Goal: Task Accomplishment & Management: Use online tool/utility

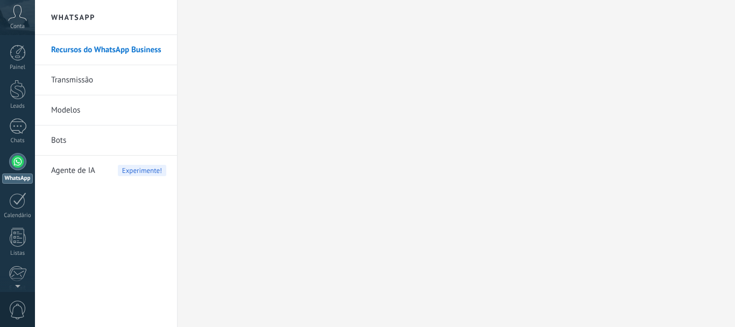
click at [21, 130] on div at bounding box center [17, 126] width 17 height 16
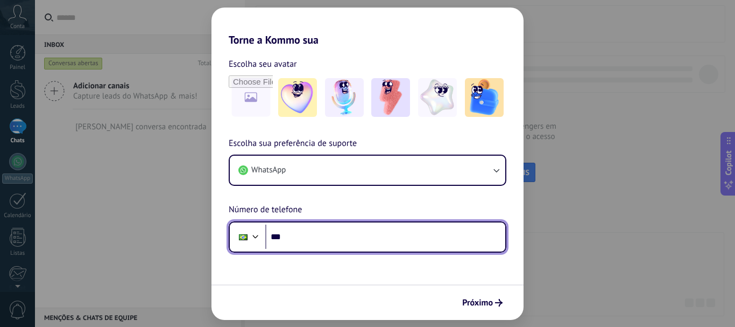
click at [370, 241] on input "***" at bounding box center [385, 237] width 240 height 25
click at [370, 241] on input "**********" at bounding box center [385, 237] width 240 height 25
type input "**********"
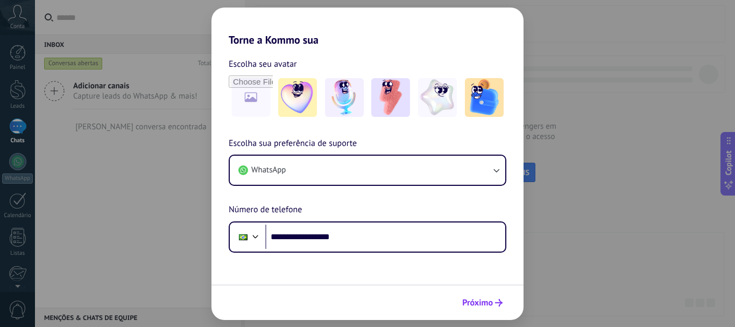
click at [464, 302] on span "Próximo" at bounding box center [477, 303] width 31 height 8
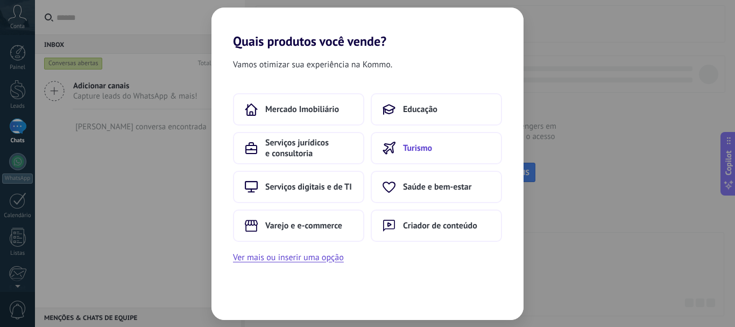
click at [432, 155] on button "Turismo" at bounding box center [436, 148] width 131 height 32
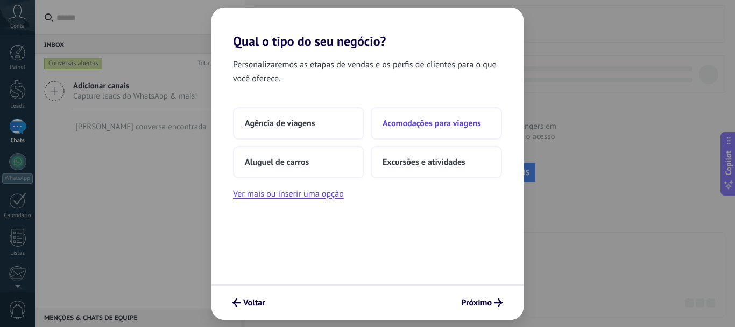
click at [425, 123] on span "Acomodações para viagens" at bounding box center [432, 123] width 99 height 11
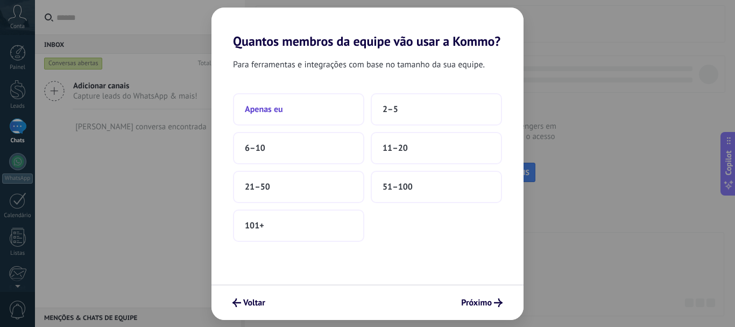
click at [327, 98] on button "Apenas eu" at bounding box center [298, 109] width 131 height 32
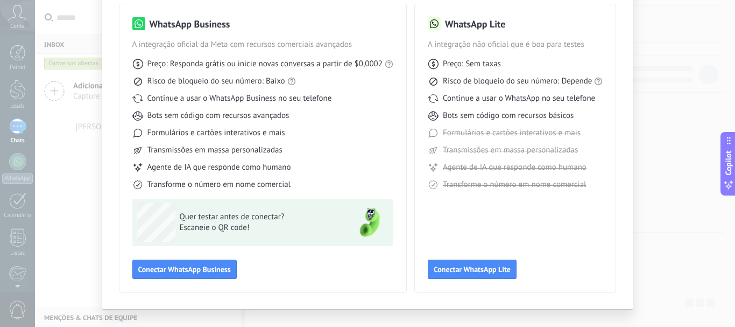
scroll to position [78, 0]
click at [187, 269] on span "Conectar WhatsApp Business" at bounding box center [184, 270] width 93 height 8
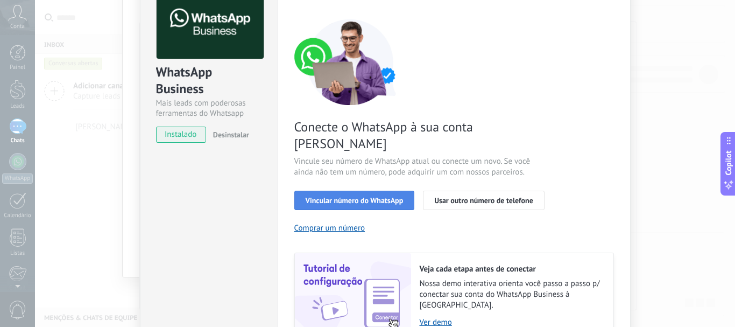
scroll to position [76, 0]
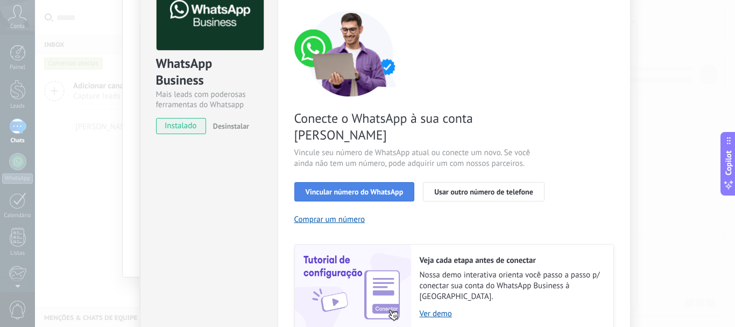
click at [390, 184] on button "Vincular número do WhatsApp" at bounding box center [355, 191] width 121 height 19
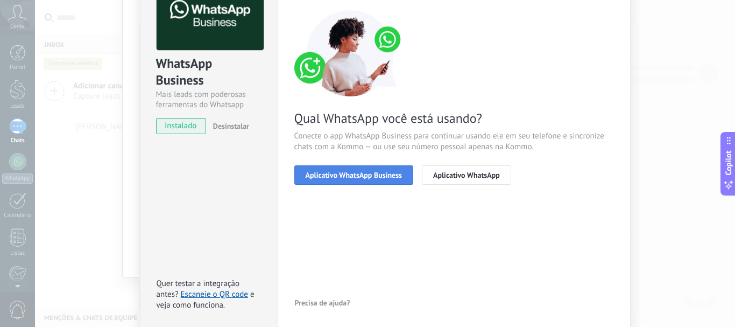
click at [382, 178] on span "Aplicativo WhatsApp Business" at bounding box center [354, 175] width 96 height 8
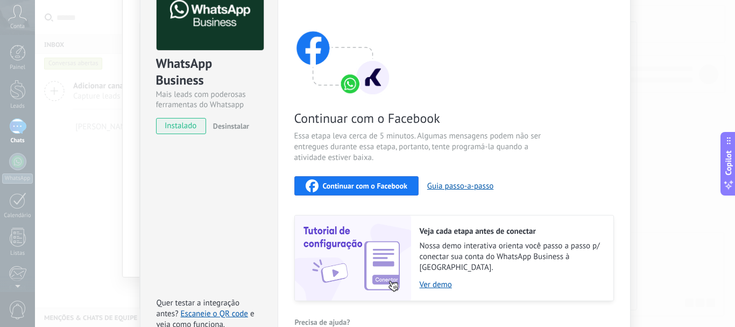
click at [370, 188] on span "Continuar com o Facebook" at bounding box center [365, 186] width 85 height 8
click at [373, 180] on div "Continuar com o Facebook" at bounding box center [357, 185] width 102 height 13
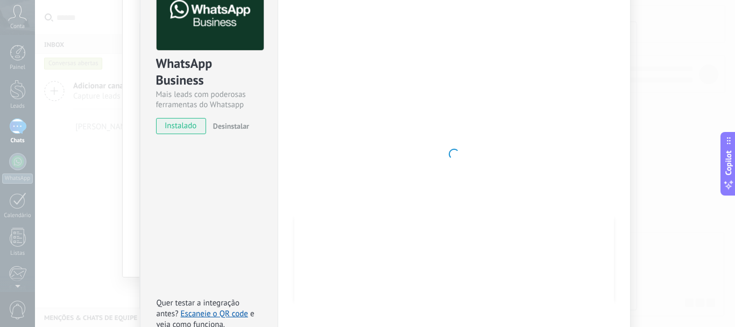
click at [175, 193] on div "WhatsApp Business Mais leads com poderosas ferramentas do Whatsapp instalado De…" at bounding box center [209, 154] width 138 height 391
click at [14, 122] on div "Selecione sua ferramenta WhatsApp WhatsApp Business A integração oficial da Met…" at bounding box center [367, 163] width 735 height 327
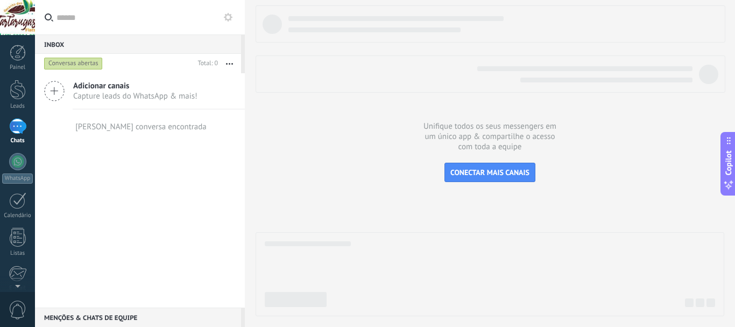
click at [0, 129] on link "Chats" at bounding box center [17, 131] width 35 height 26
click at [20, 135] on link "Chats" at bounding box center [17, 131] width 35 height 26
click at [22, 61] on link "Painel" at bounding box center [17, 58] width 35 height 26
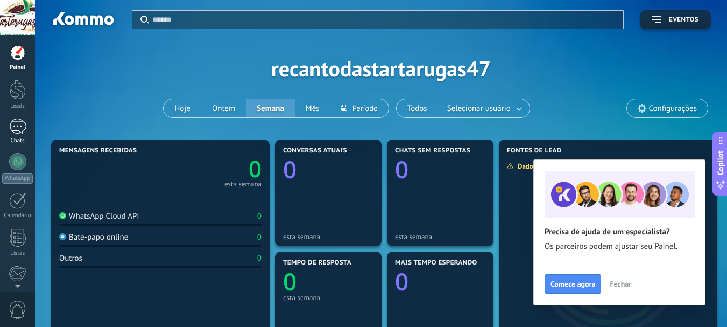
click at [8, 137] on div "Chats" at bounding box center [17, 140] width 31 height 7
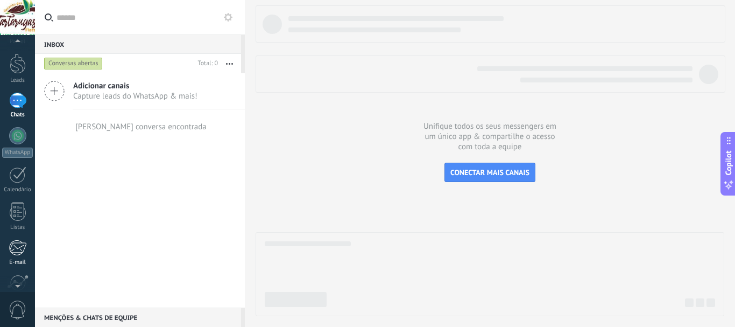
scroll to position [121, 0]
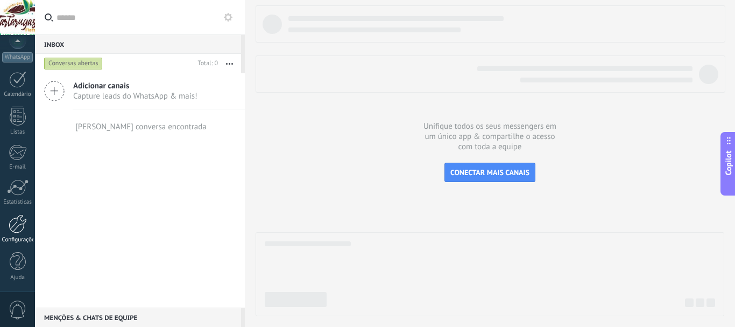
click at [19, 228] on div at bounding box center [18, 223] width 18 height 19
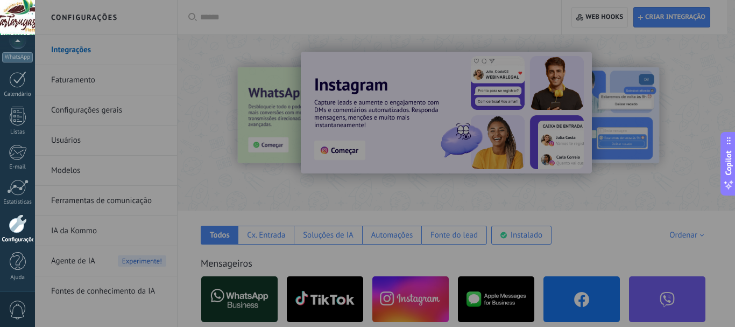
click at [170, 162] on div at bounding box center [402, 163] width 735 height 327
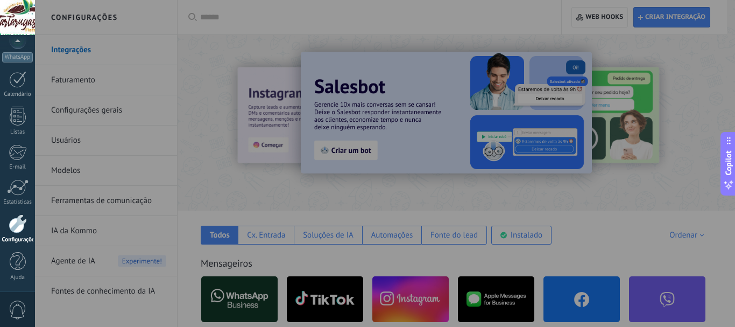
click at [349, 181] on div at bounding box center [402, 163] width 735 height 327
click at [9, 200] on div "Estatísticas" at bounding box center [17, 202] width 31 height 7
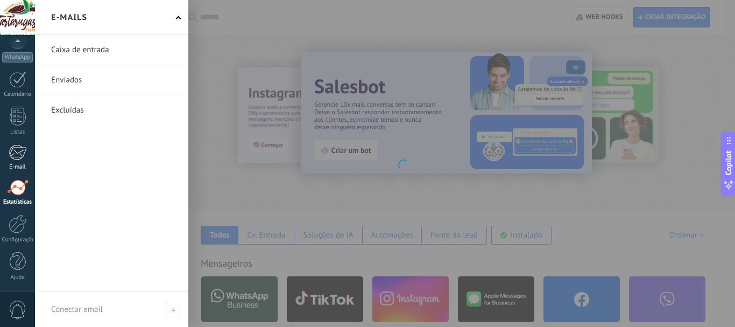
click at [23, 151] on div at bounding box center [18, 152] width 18 height 16
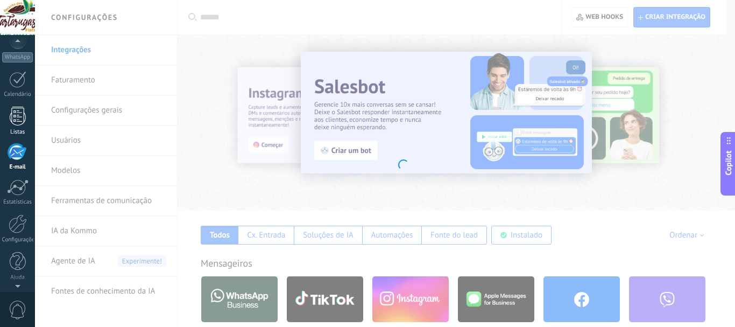
scroll to position [104, 0]
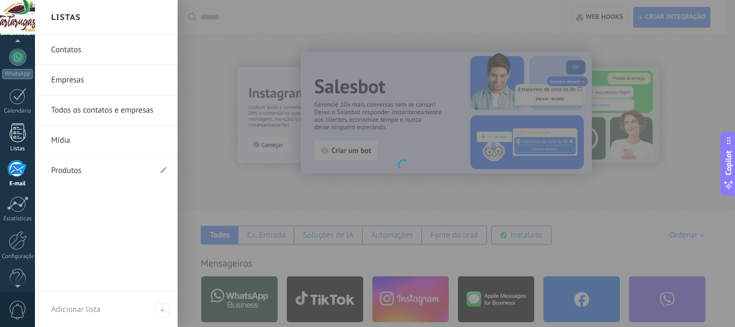
click at [24, 125] on div at bounding box center [18, 132] width 16 height 19
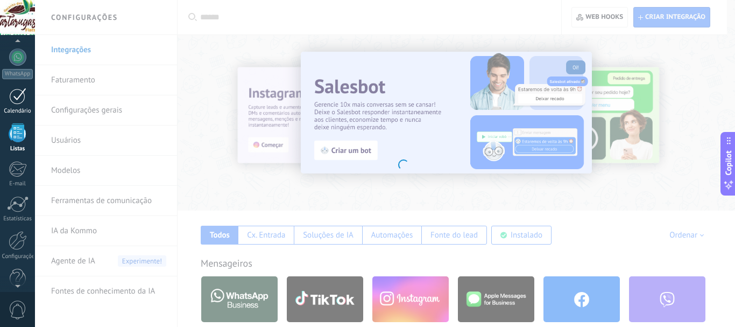
click at [24, 93] on div at bounding box center [17, 96] width 17 height 17
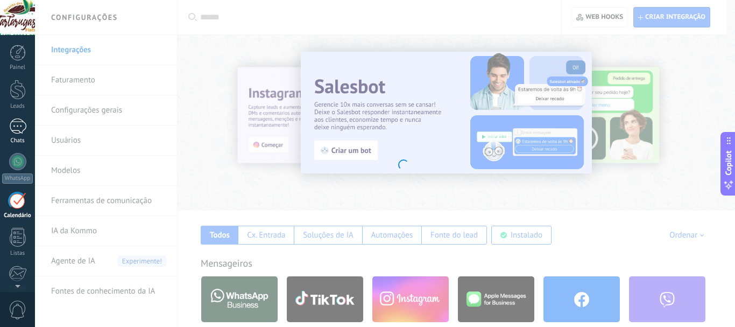
click at [22, 124] on div at bounding box center [17, 126] width 17 height 16
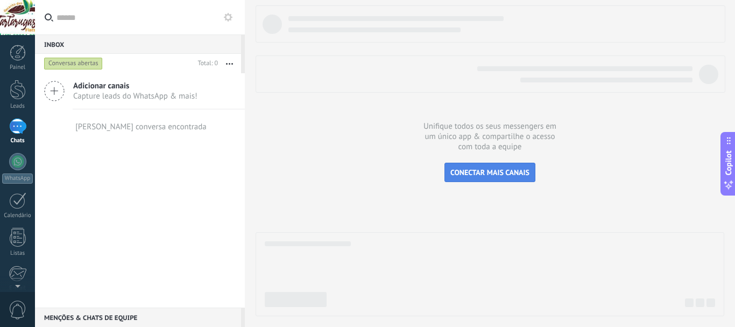
click at [516, 181] on button "CONECTAR MAIS CANAIS" at bounding box center [490, 172] width 91 height 19
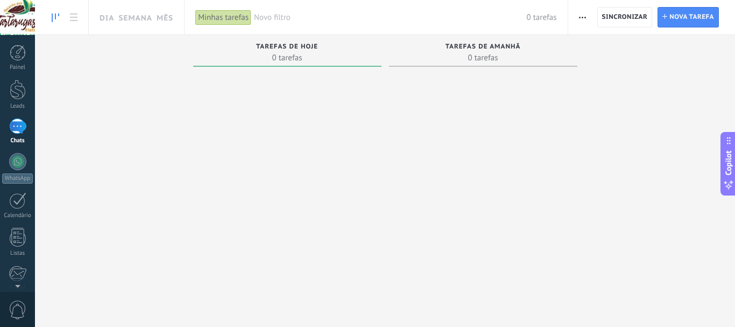
click at [20, 118] on div "Painel Leads Chats WhatsApp Clientes" at bounding box center [17, 229] width 35 height 368
click at [22, 12] on div at bounding box center [17, 17] width 35 height 35
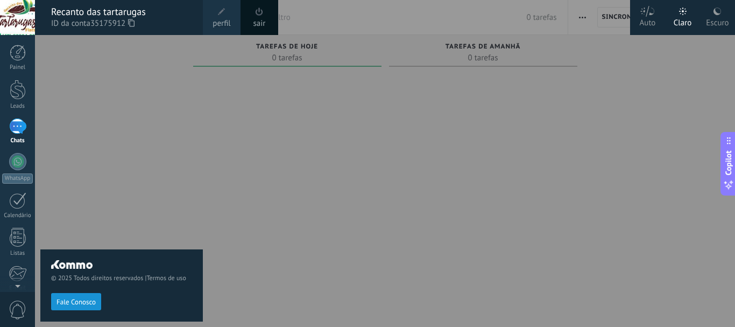
click at [230, 22] on span "perfil" at bounding box center [222, 24] width 18 height 12
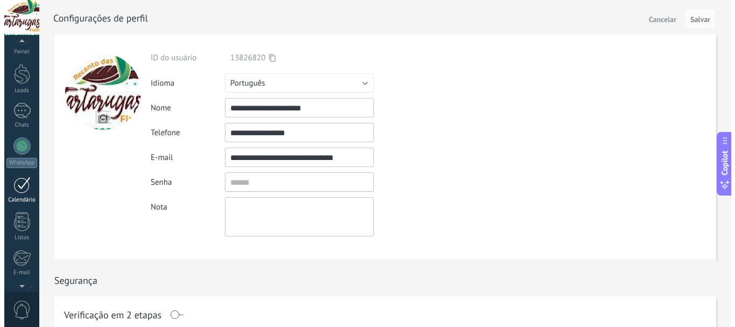
scroll to position [15, 0]
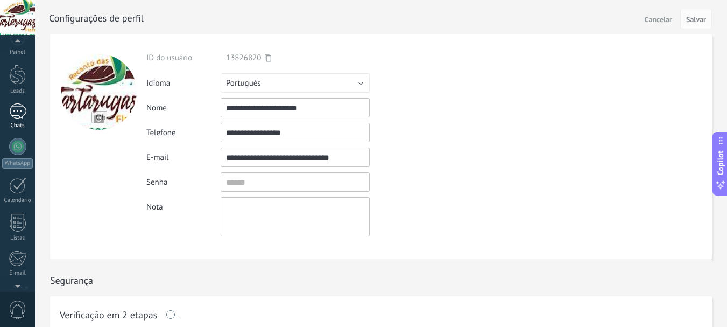
click at [18, 122] on link "Chats" at bounding box center [17, 116] width 35 height 26
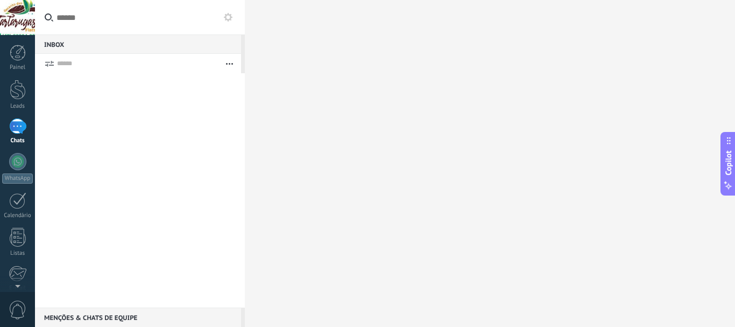
click at [20, 121] on div at bounding box center [17, 126] width 17 height 16
click at [20, 108] on div "Leads" at bounding box center [17, 106] width 31 height 7
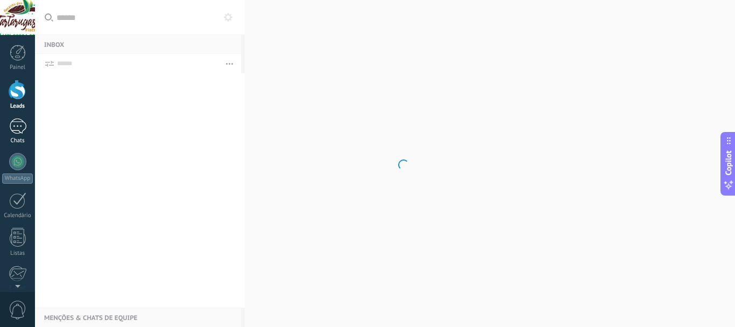
click at [22, 129] on div at bounding box center [17, 126] width 17 height 16
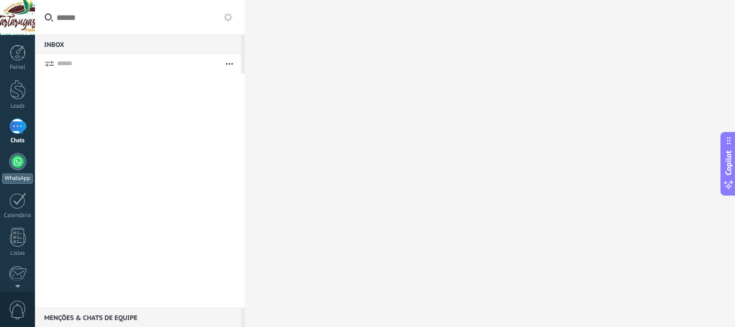
click at [19, 171] on link "WhatsApp" at bounding box center [17, 168] width 35 height 31
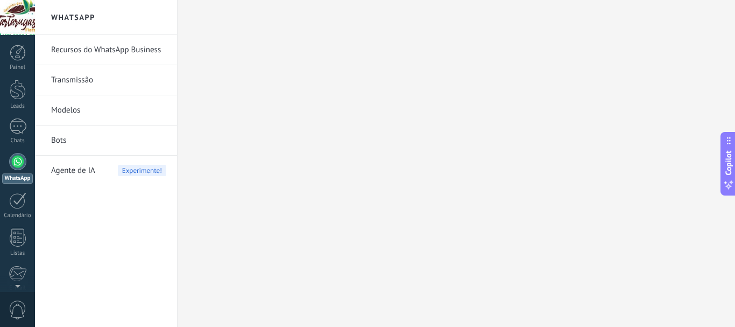
click at [19, 171] on link "WhatsApp" at bounding box center [17, 168] width 35 height 31
click at [16, 128] on div at bounding box center [17, 126] width 17 height 16
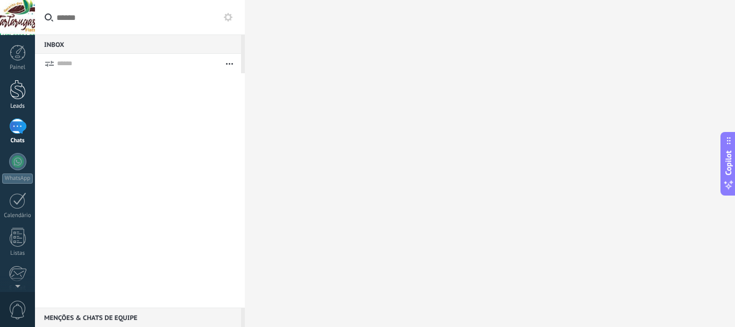
click at [20, 93] on div at bounding box center [18, 90] width 16 height 20
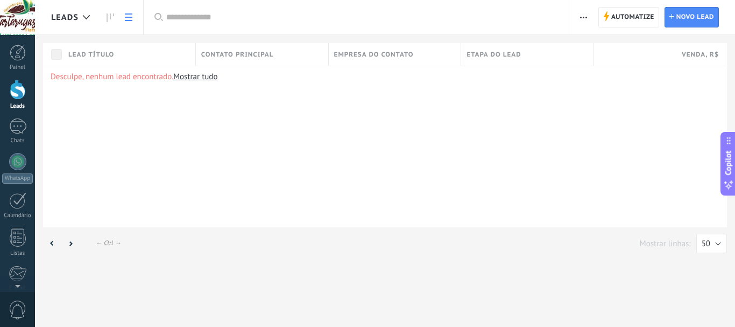
click at [20, 101] on link "Leads" at bounding box center [17, 95] width 35 height 30
click at [21, 127] on div at bounding box center [17, 126] width 17 height 16
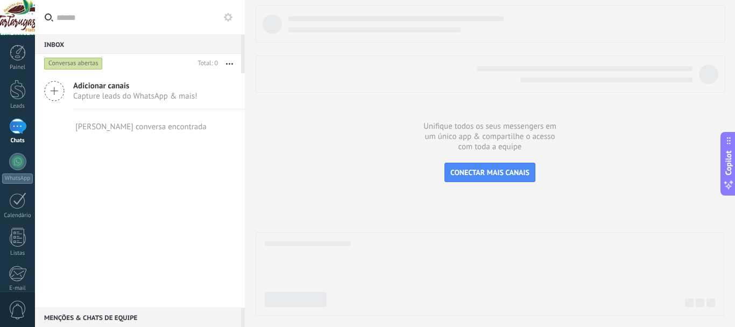
click at [439, 134] on div at bounding box center [490, 160] width 469 height 311
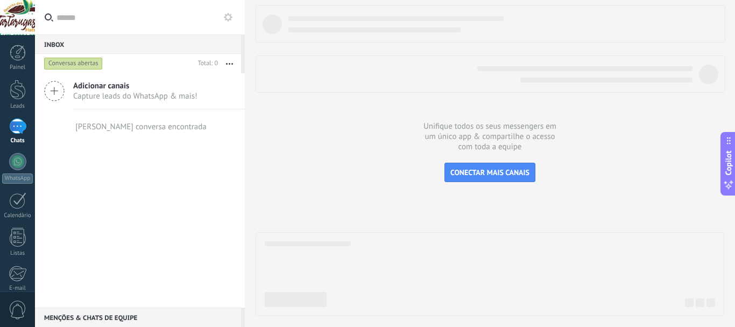
click at [439, 134] on div at bounding box center [490, 160] width 469 height 311
click at [18, 125] on div at bounding box center [17, 126] width 17 height 16
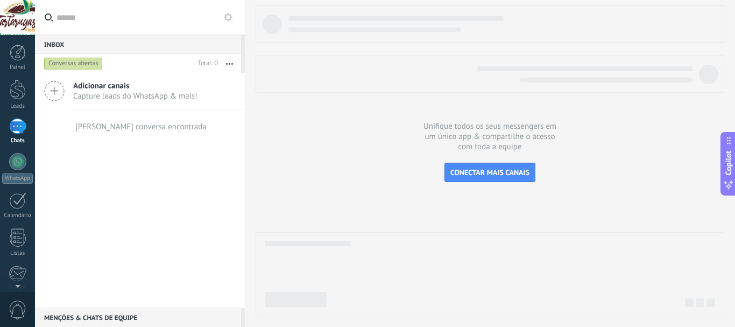
click at [114, 129] on div "[PERSON_NAME] conversa encontrada" at bounding box center [140, 127] width 131 height 10
click at [115, 128] on div "[PERSON_NAME] conversa encontrada" at bounding box center [140, 127] width 131 height 10
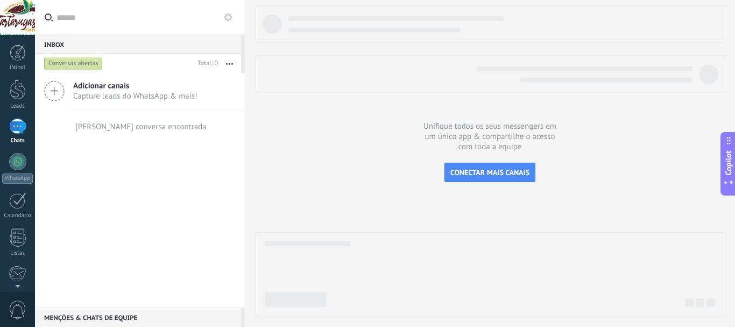
click at [115, 128] on div "[PERSON_NAME] conversa encontrada" at bounding box center [140, 127] width 131 height 10
click at [23, 169] on link "WhatsApp" at bounding box center [17, 168] width 35 height 31
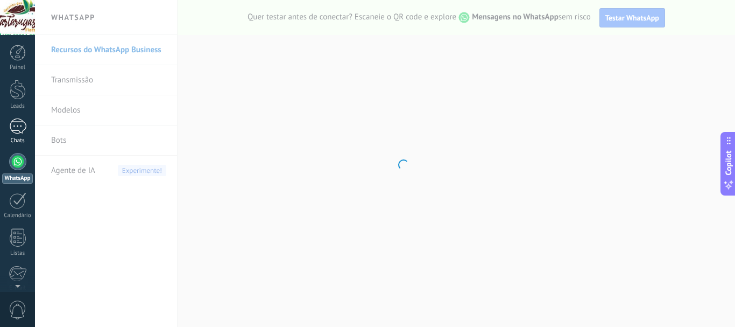
click at [24, 131] on div at bounding box center [17, 126] width 17 height 16
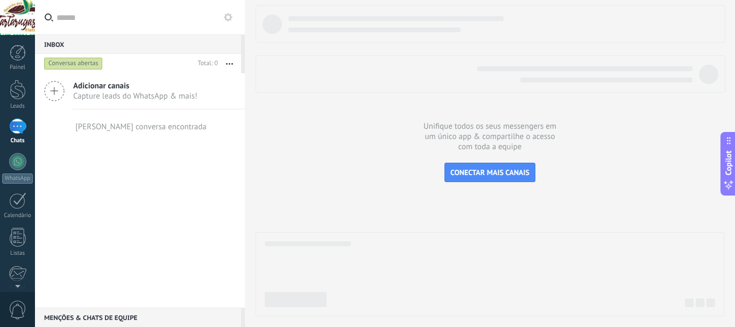
click at [12, 125] on div at bounding box center [17, 126] width 17 height 16
click at [123, 95] on span "Capture leads do WhatsApp & mais!" at bounding box center [135, 96] width 124 height 10
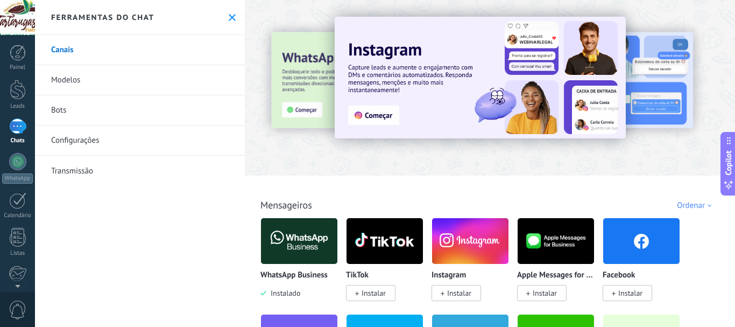
click at [13, 128] on div at bounding box center [17, 126] width 17 height 16
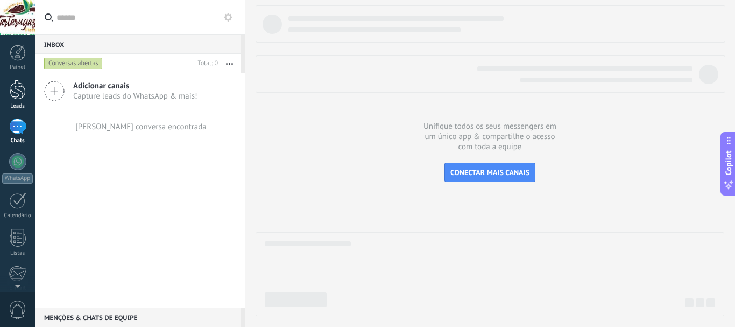
click at [10, 103] on div "Leads" at bounding box center [17, 106] width 31 height 7
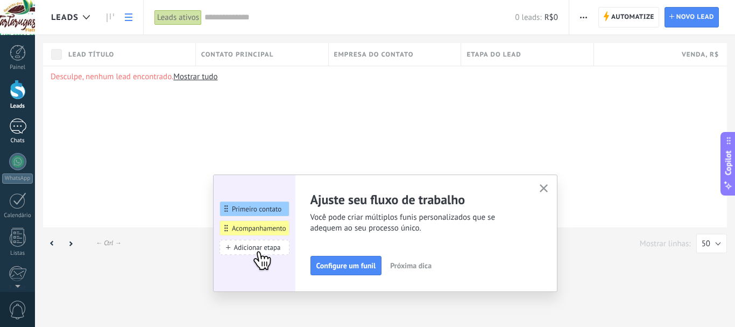
click at [24, 128] on div at bounding box center [17, 126] width 17 height 16
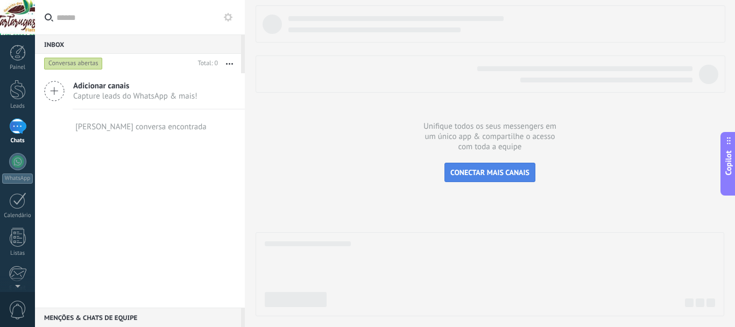
click at [467, 181] on button "CONECTAR MAIS CANAIS" at bounding box center [490, 172] width 91 height 19
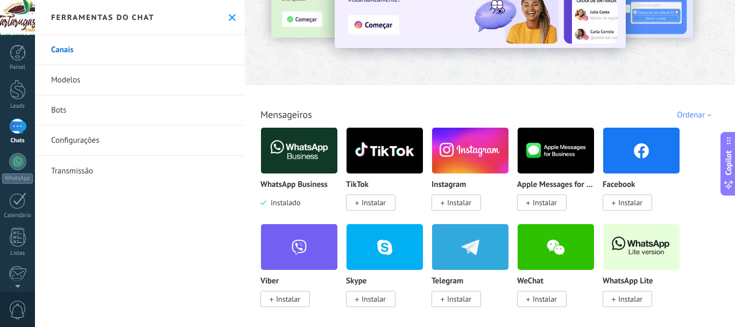
scroll to position [110, 0]
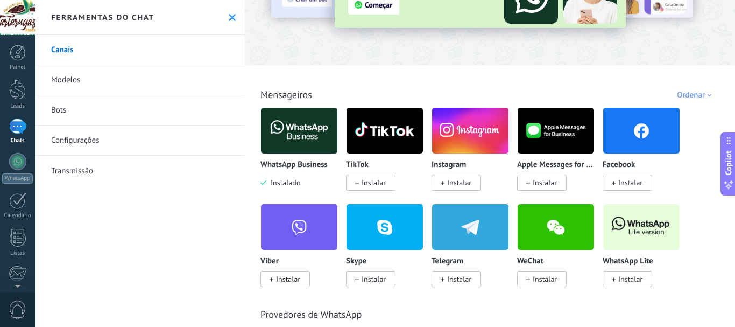
click at [147, 140] on link "Configurações" at bounding box center [140, 140] width 210 height 30
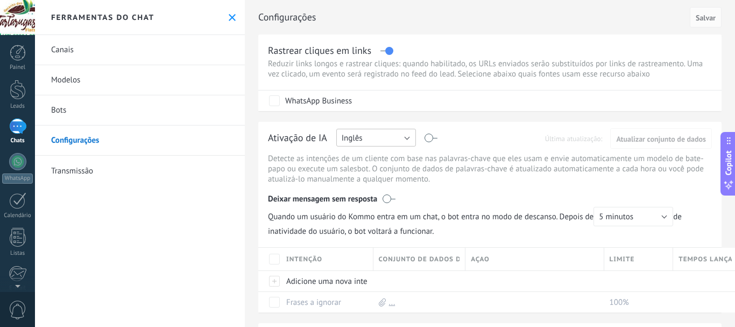
click at [365, 140] on button "Inglês" at bounding box center [377, 138] width 80 height 18
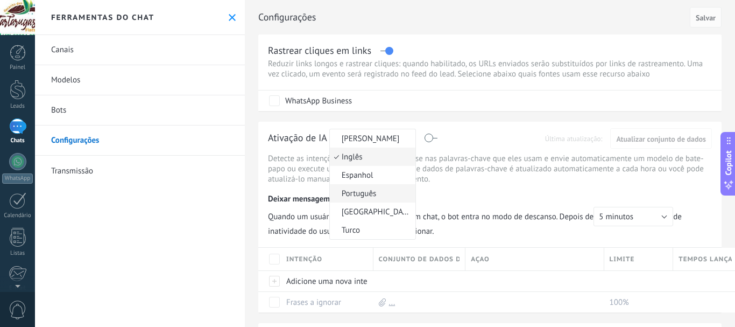
click at [359, 198] on span "Português" at bounding box center [371, 193] width 82 height 10
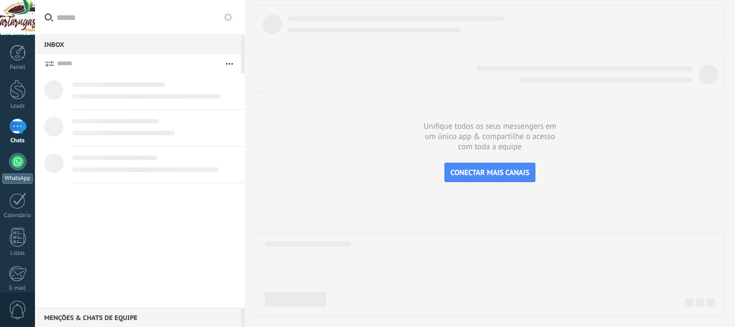
click at [5, 178] on div "WhatsApp" at bounding box center [17, 178] width 31 height 10
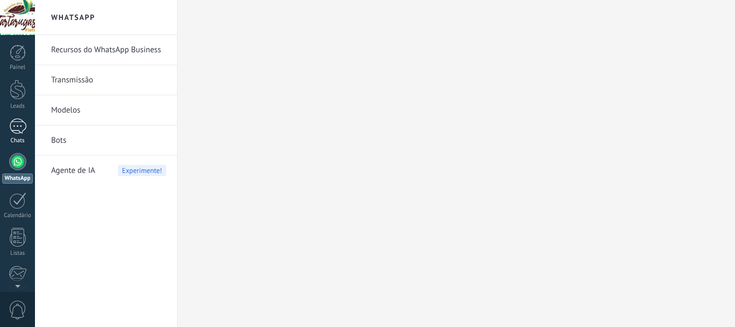
click at [20, 132] on div at bounding box center [17, 126] width 17 height 16
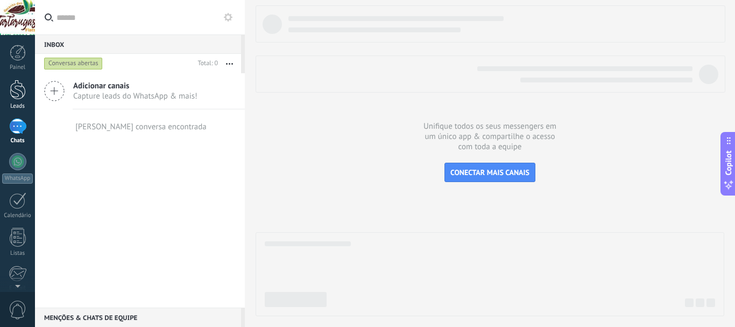
click at [5, 86] on link "Leads" at bounding box center [17, 95] width 35 height 30
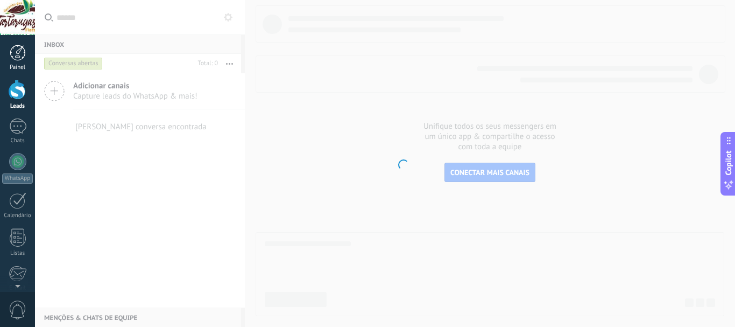
click at [16, 61] on link "Painel" at bounding box center [17, 58] width 35 height 26
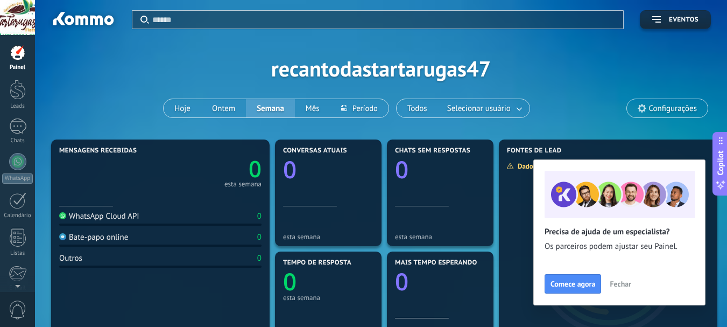
click at [8, 10] on div at bounding box center [17, 17] width 35 height 35
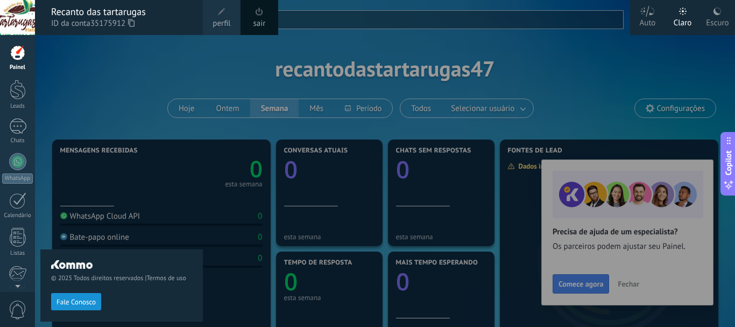
click at [211, 22] on link "perfil" at bounding box center [222, 17] width 38 height 35
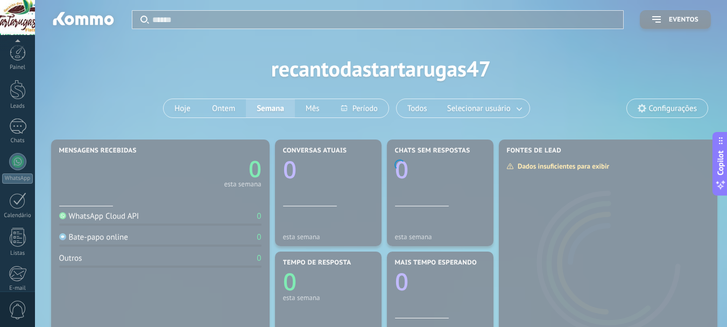
scroll to position [121, 0]
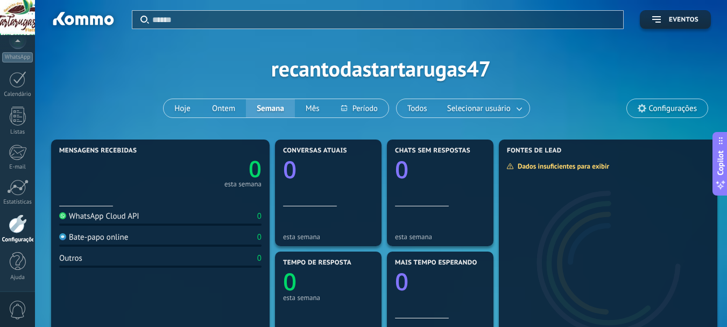
click at [502, 74] on div "Aplicar Eventos recantodastartarugas47 Hoje Ontem Semana Mês Todos Selecionar u…" at bounding box center [381, 68] width 660 height 137
click at [660, 102] on span "Configurações" at bounding box center [667, 108] width 81 height 18
drag, startPoint x: 660, startPoint y: 103, endPoint x: 659, endPoint y: 108, distance: 5.4
click at [659, 108] on span "Configurações" at bounding box center [667, 108] width 81 height 18
click at [659, 108] on span "Configurações" at bounding box center [673, 108] width 48 height 9
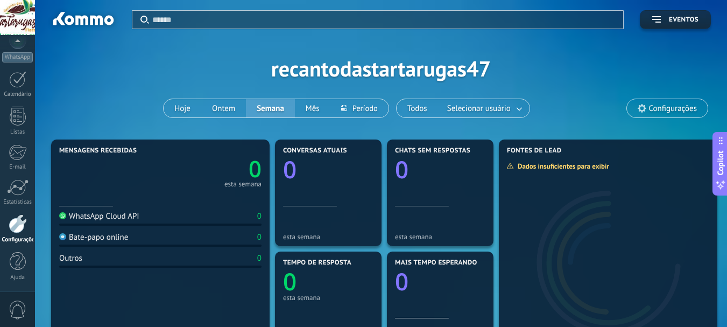
click at [660, 109] on span "Configurações" at bounding box center [673, 108] width 48 height 9
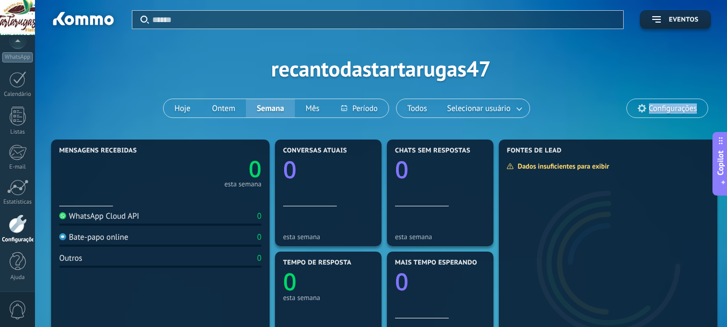
click at [660, 109] on span "Configurações" at bounding box center [673, 108] width 48 height 9
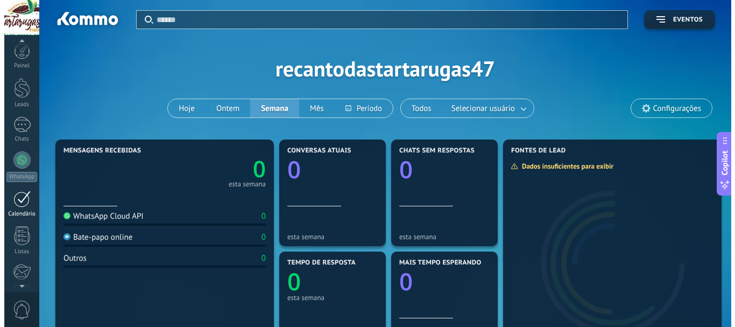
scroll to position [0, 0]
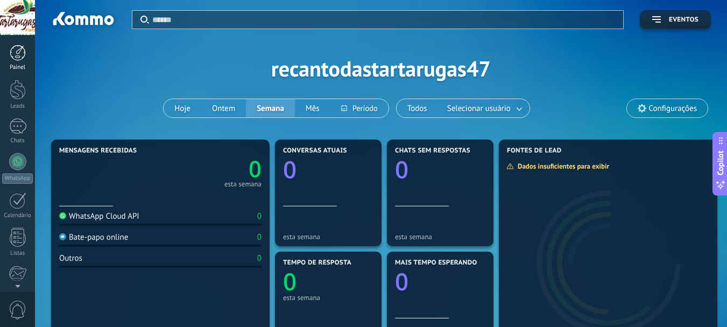
click at [24, 51] on div at bounding box center [18, 53] width 16 height 16
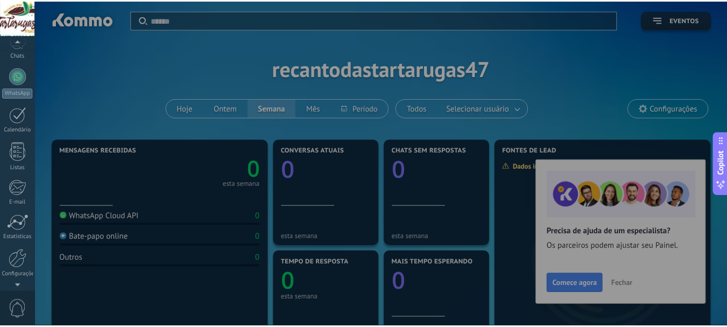
scroll to position [121, 0]
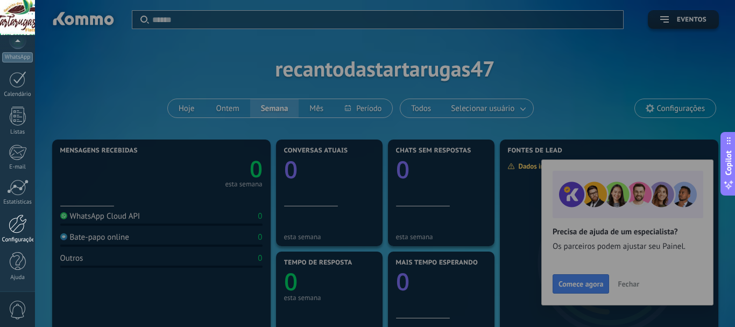
click at [15, 234] on link "Configurações" at bounding box center [17, 228] width 35 height 29
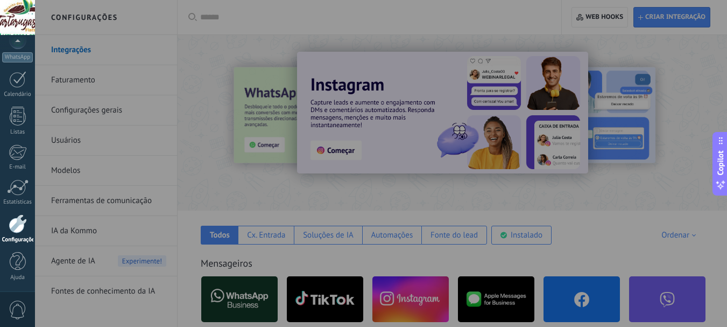
click at [169, 144] on div at bounding box center [398, 163] width 727 height 327
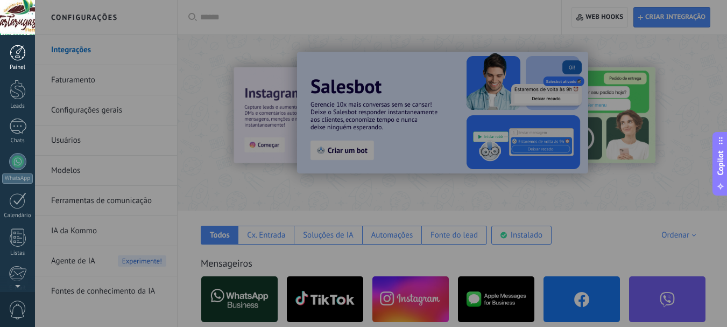
click at [18, 68] on div "Painel" at bounding box center [17, 67] width 31 height 7
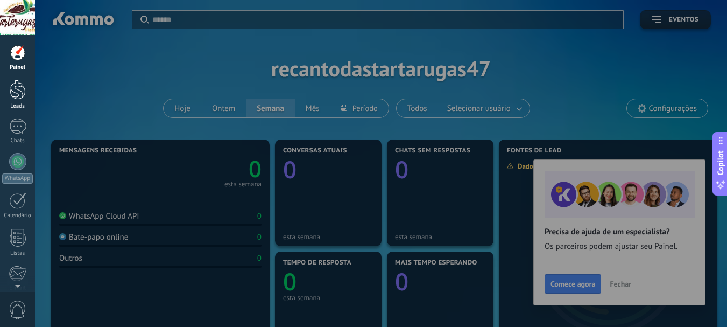
click at [21, 85] on div at bounding box center [18, 90] width 16 height 20
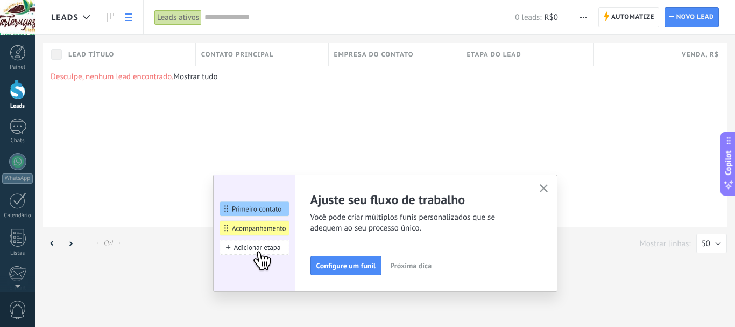
click at [193, 114] on div "Desculpe, nenhum lead encontrado. Mostrar tudo" at bounding box center [385, 147] width 684 height 162
click at [15, 54] on div at bounding box center [18, 53] width 16 height 16
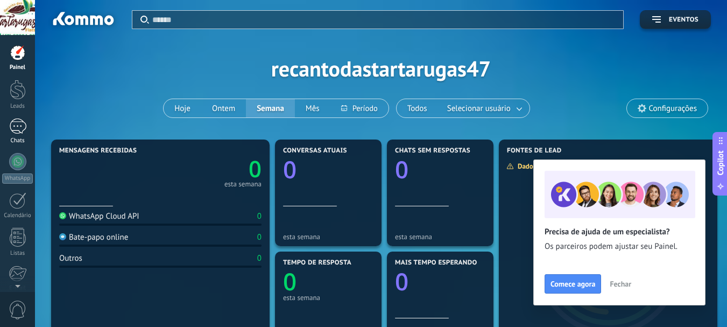
click at [19, 126] on div at bounding box center [17, 126] width 17 height 16
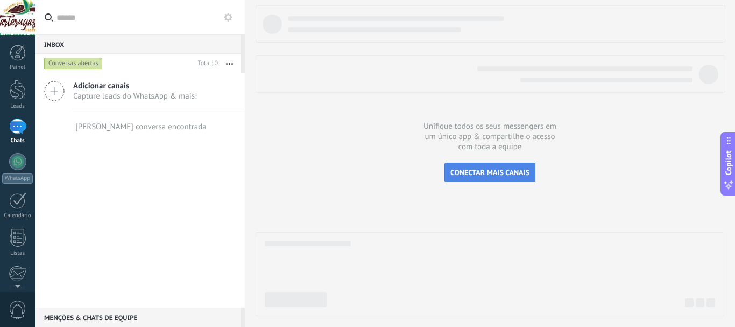
click at [510, 179] on button "CONECTAR MAIS CANAIS" at bounding box center [490, 172] width 91 height 19
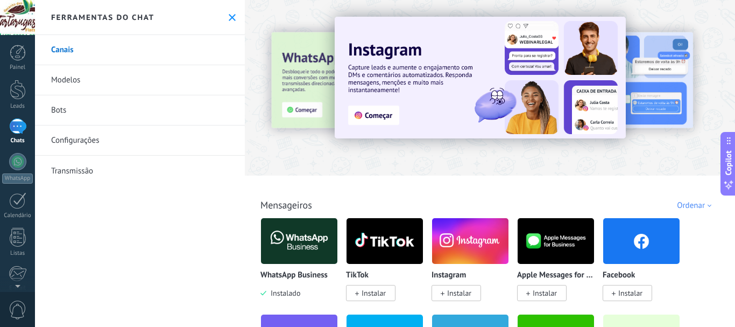
click at [290, 226] on img at bounding box center [299, 241] width 76 height 52
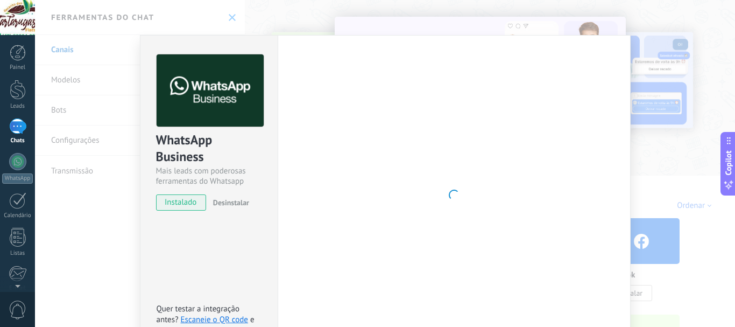
click at [290, 226] on div "Configurações Autorização Esta aba registra os usuários que permitiram acesso à…" at bounding box center [454, 195] width 353 height 320
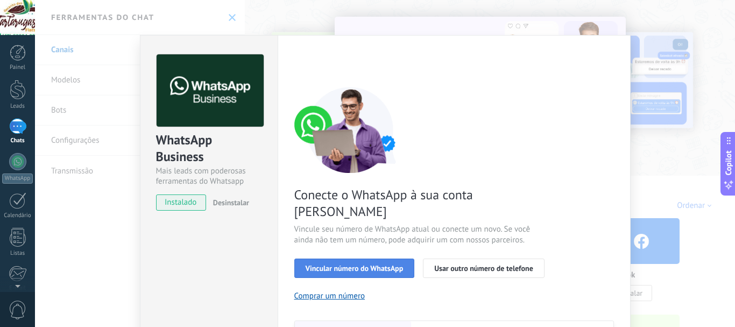
click at [376, 264] on span "Vincular número do WhatsApp" at bounding box center [355, 268] width 98 height 8
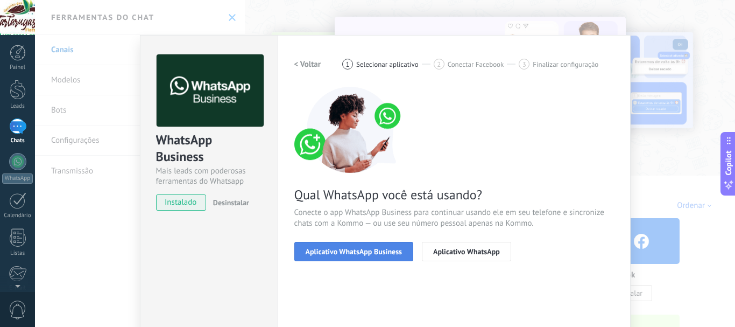
click at [397, 243] on button "Aplicativo WhatsApp Business" at bounding box center [354, 251] width 119 height 19
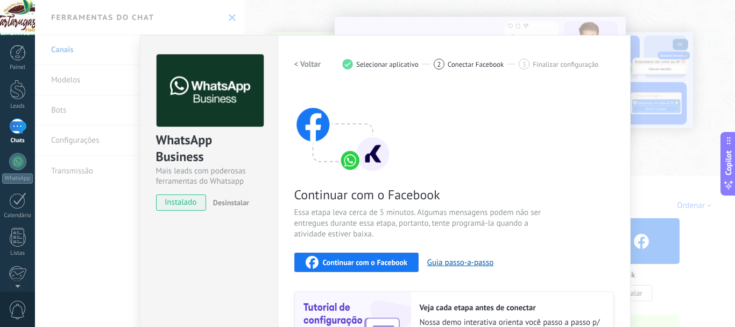
click at [395, 254] on button "Continuar com o Facebook" at bounding box center [357, 262] width 124 height 19
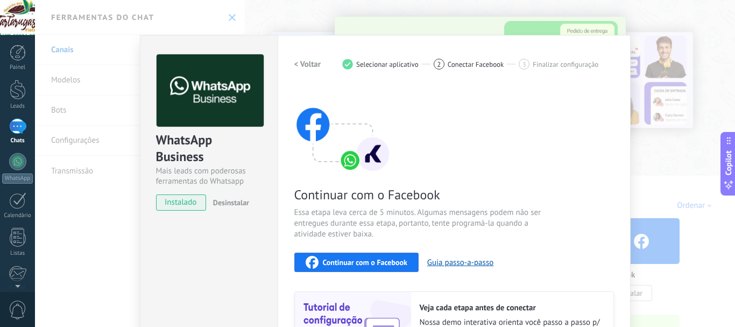
click at [3, 12] on div at bounding box center [17, 17] width 35 height 35
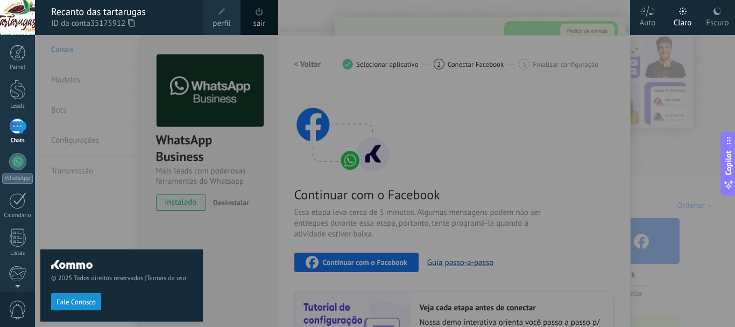
click at [268, 24] on div "sair" at bounding box center [260, 17] width 38 height 35
